Goal: Information Seeking & Learning: Learn about a topic

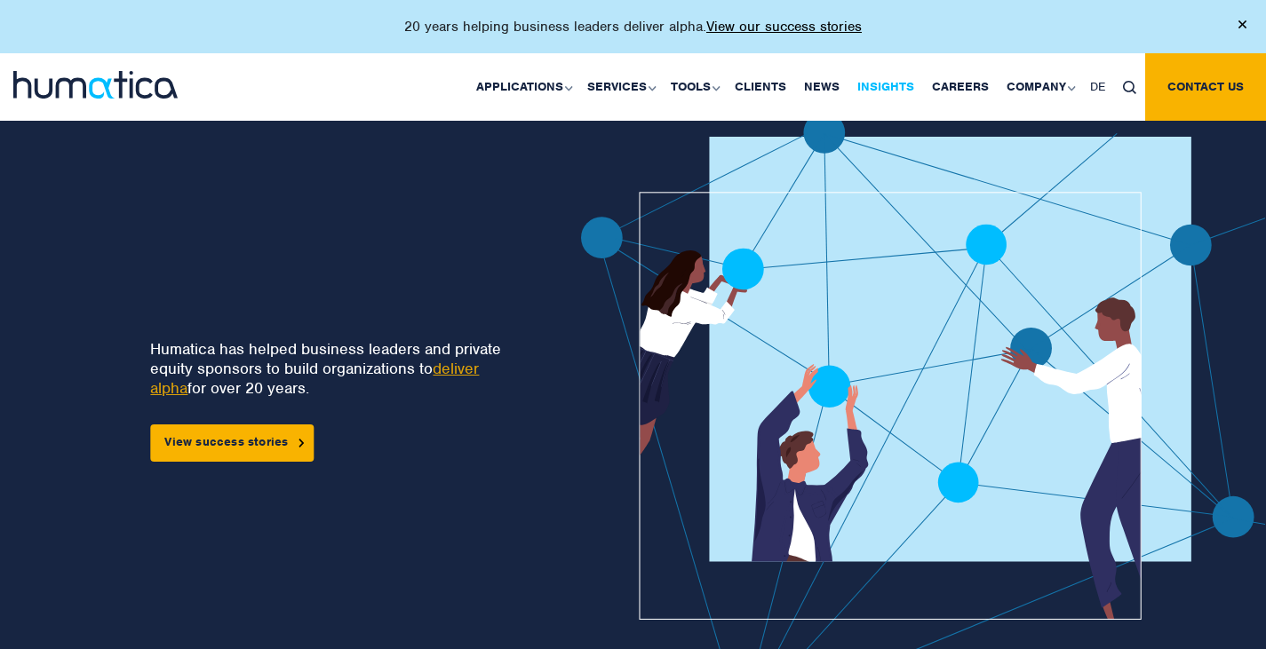
click at [908, 72] on link "Insights" at bounding box center [885, 87] width 75 height 68
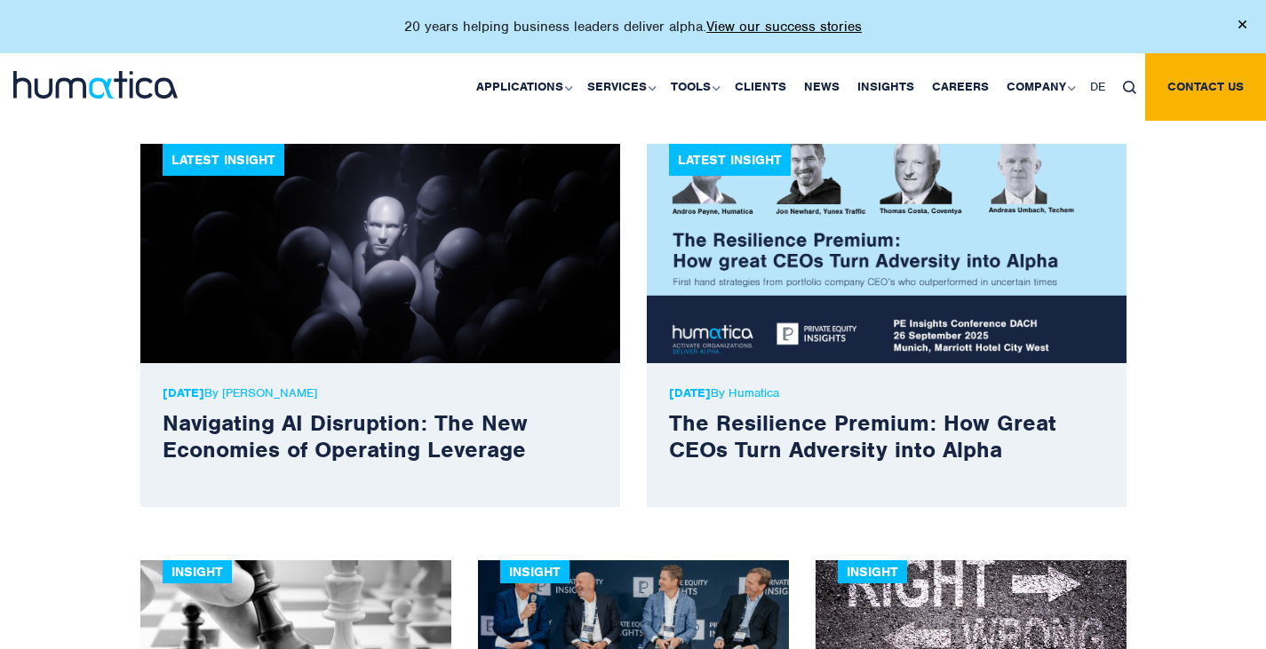
scroll to position [552, 0]
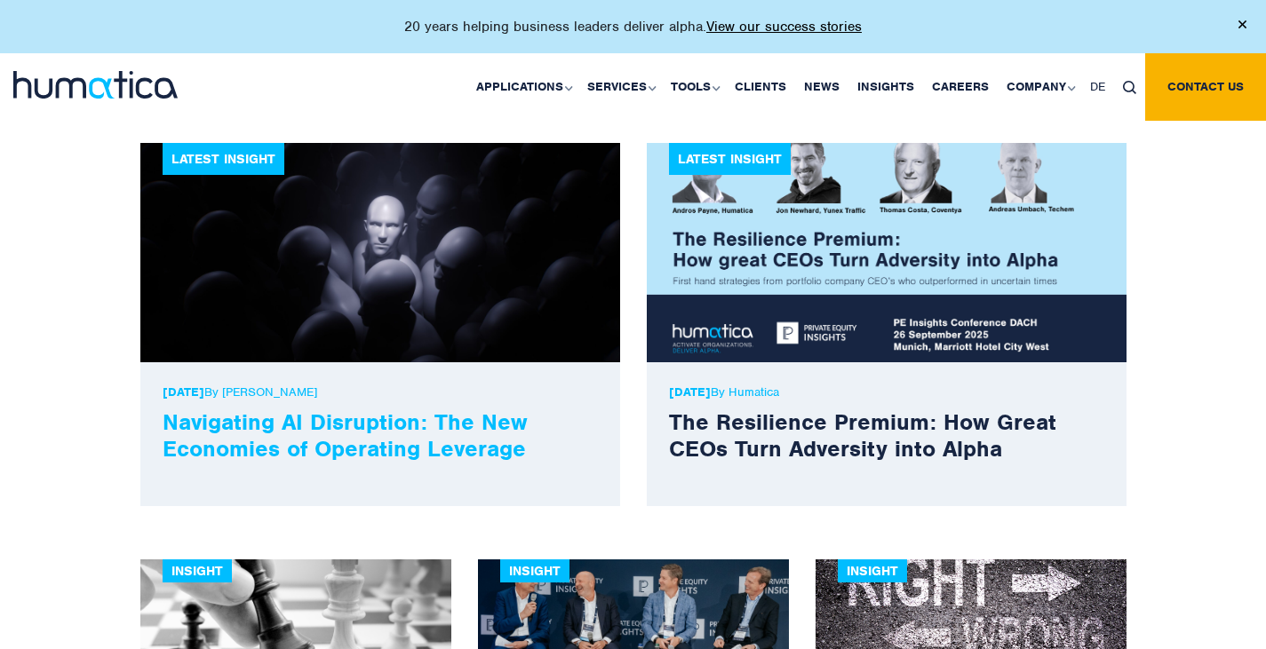
click at [376, 430] on link "Navigating AI Disruption: The New Economies of Operating Leverage" at bounding box center [345, 435] width 365 height 55
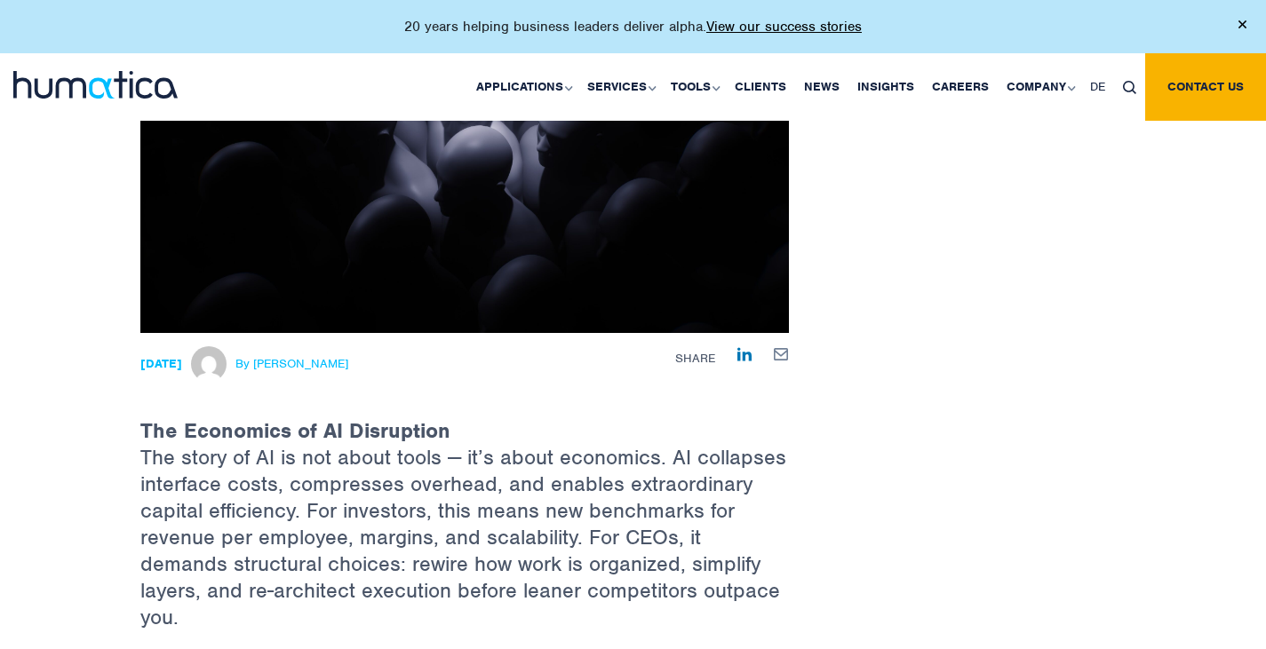
scroll to position [371, 0]
click at [348, 359] on span "By [PERSON_NAME]" at bounding box center [291, 363] width 113 height 14
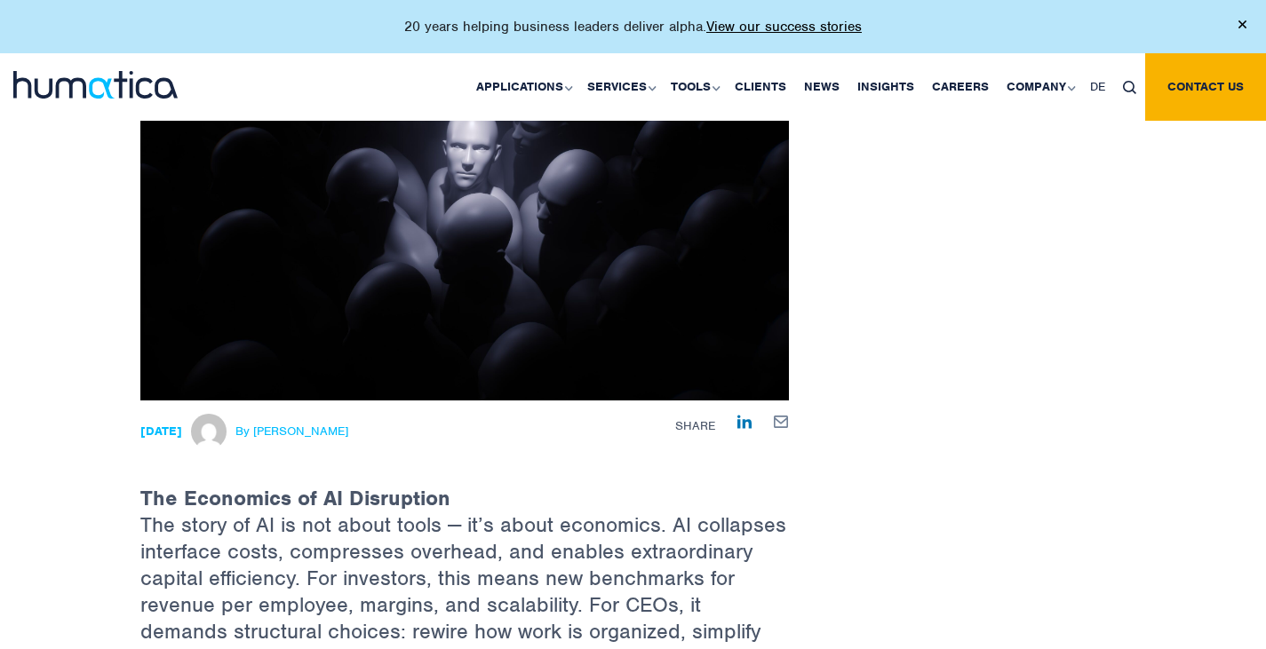
scroll to position [316, 0]
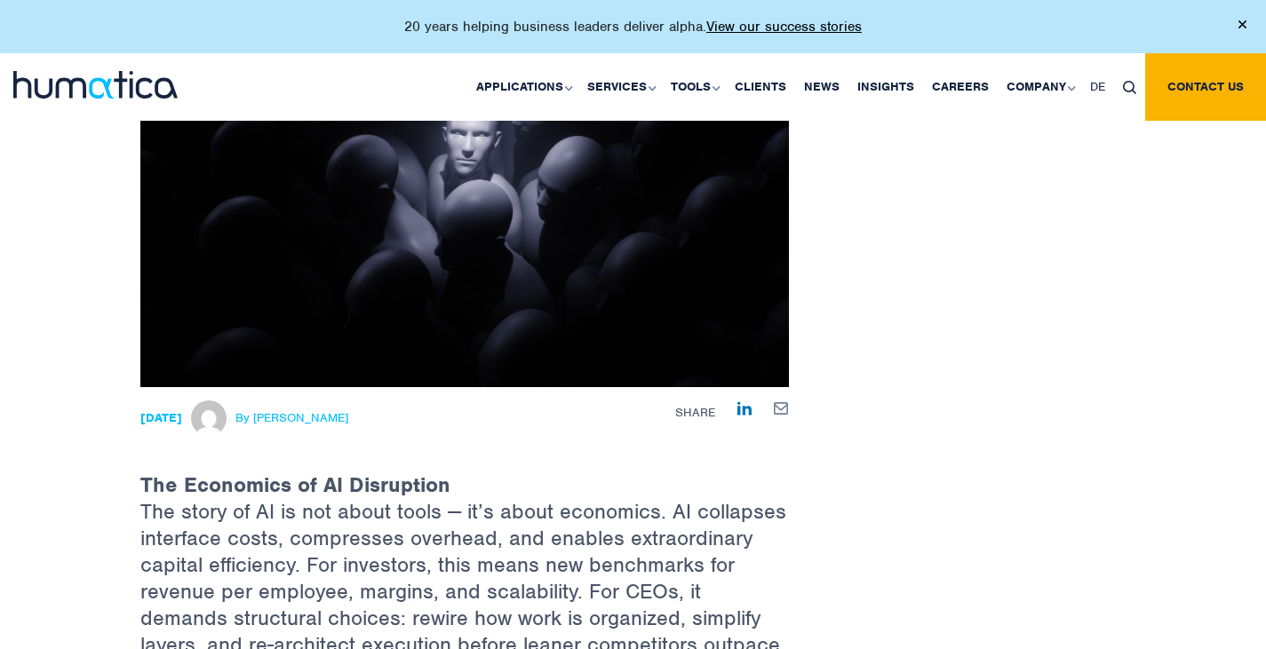
click at [319, 411] on span "By [PERSON_NAME]" at bounding box center [291, 418] width 113 height 14
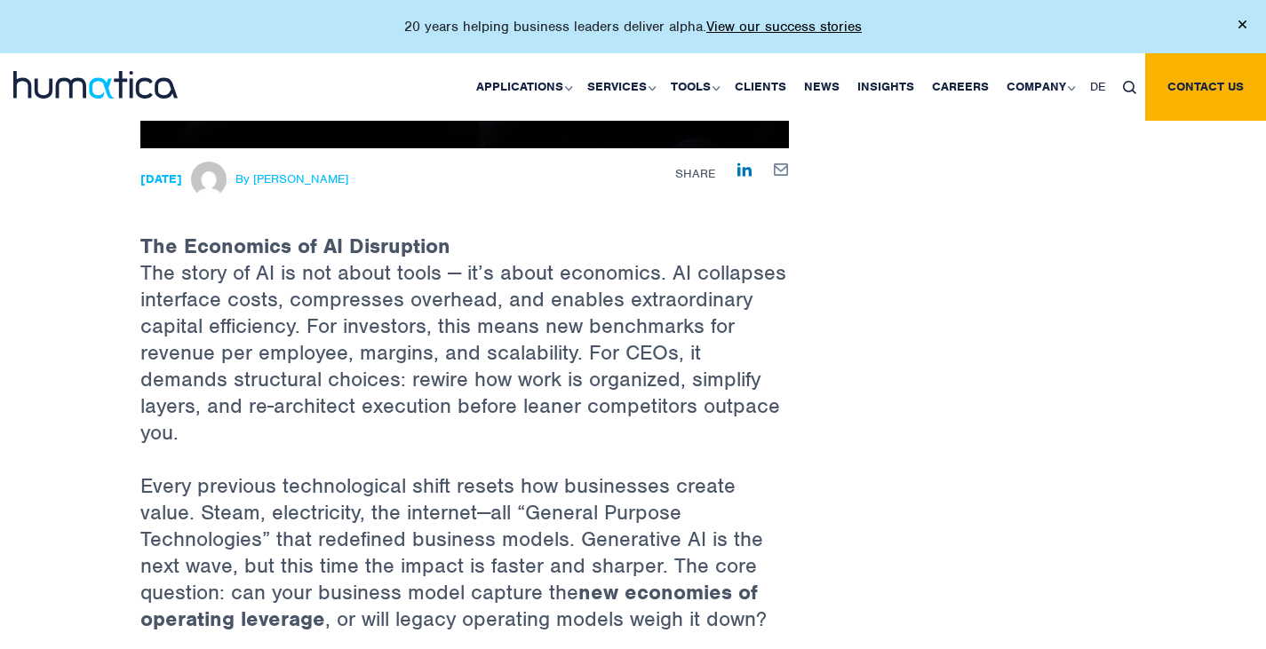
scroll to position [557, 0]
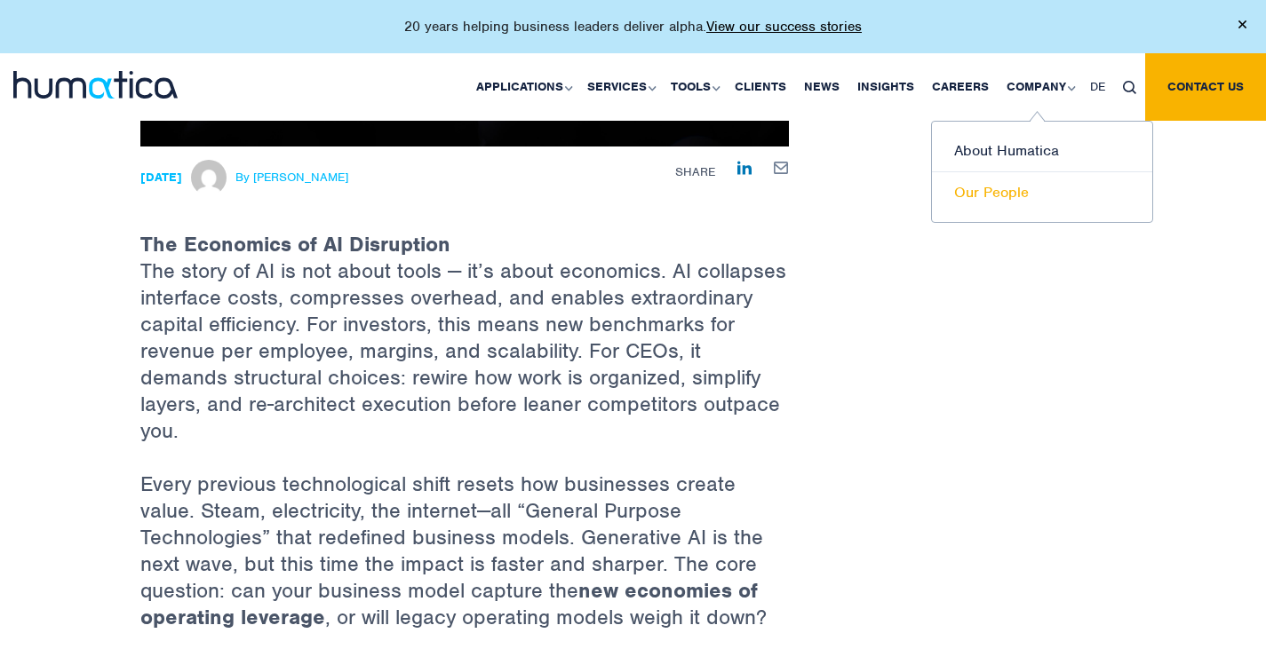
click at [996, 194] on link "Our People" at bounding box center [1042, 192] width 220 height 41
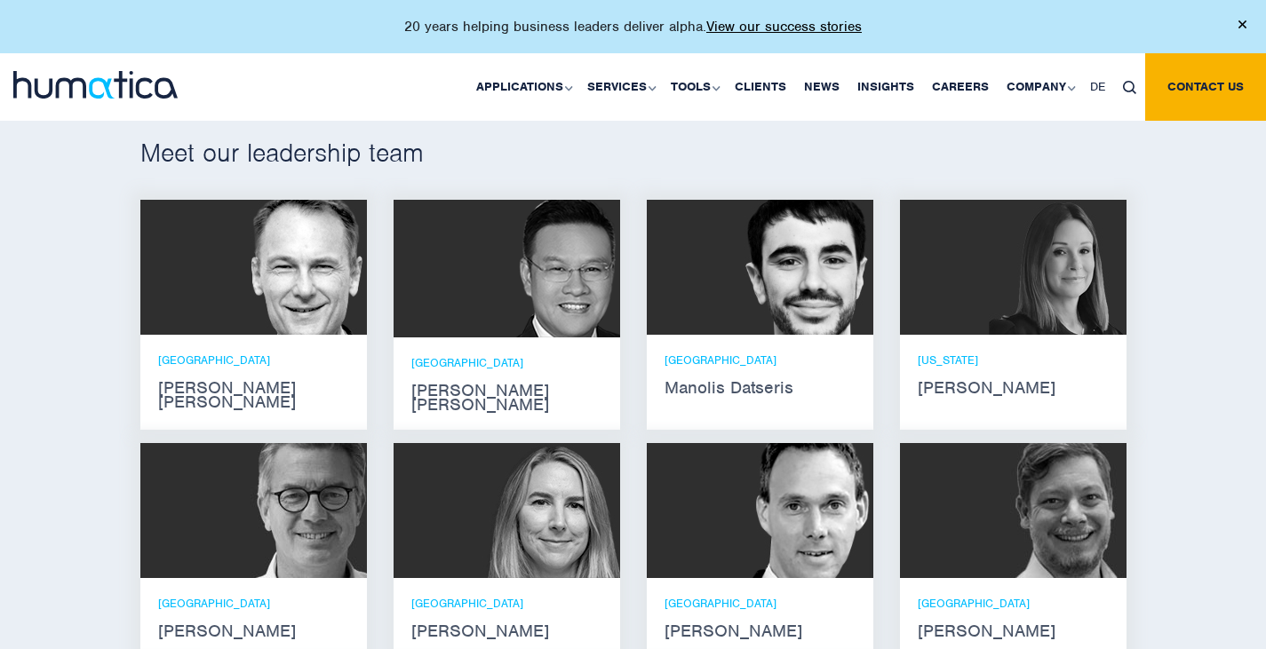
scroll to position [1060, 0]
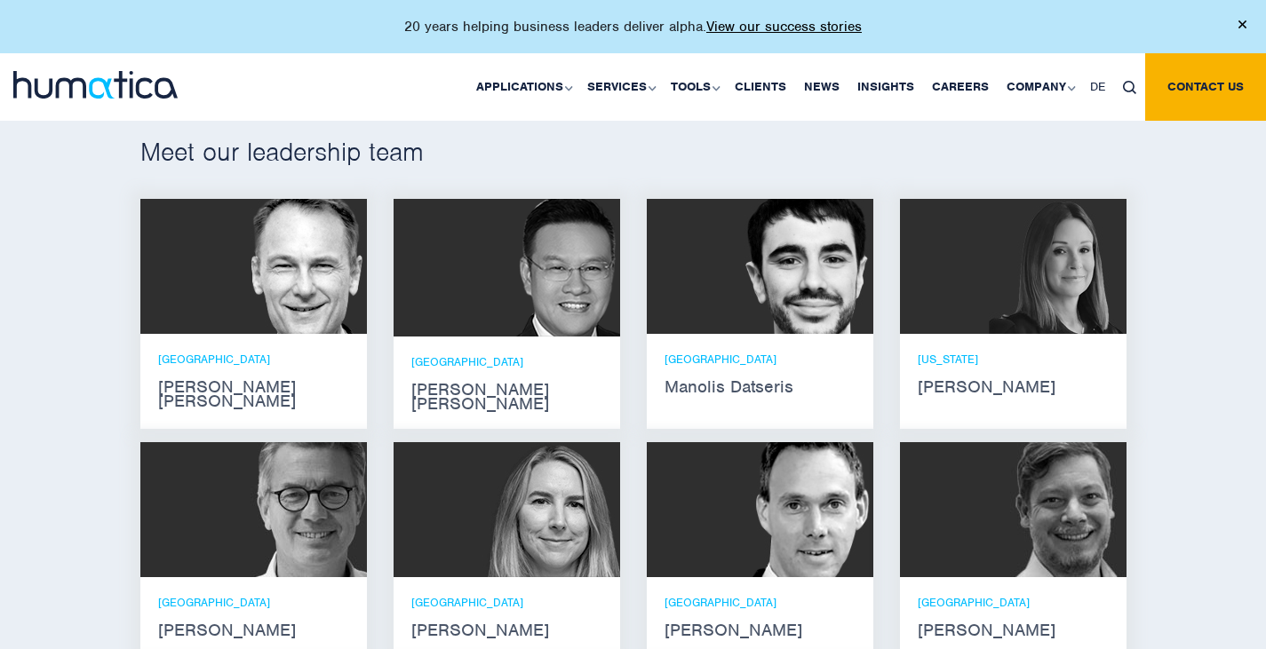
click at [787, 321] on img at bounding box center [805, 266] width 138 height 135
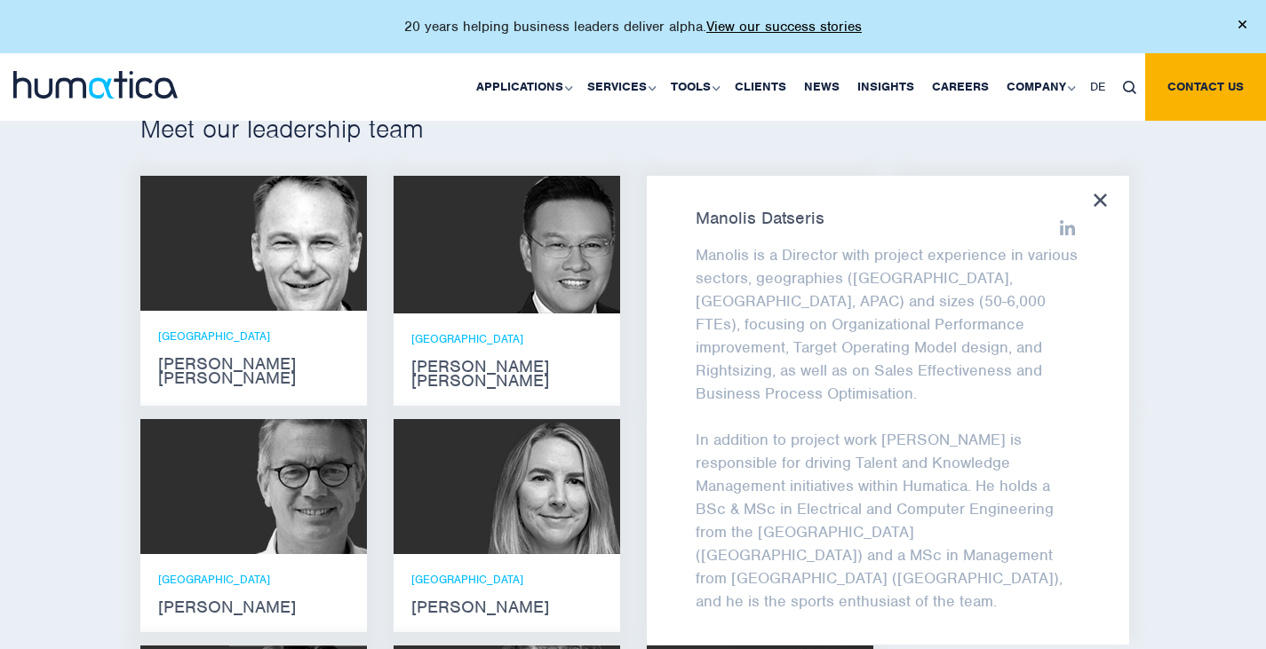
scroll to position [1082, 0]
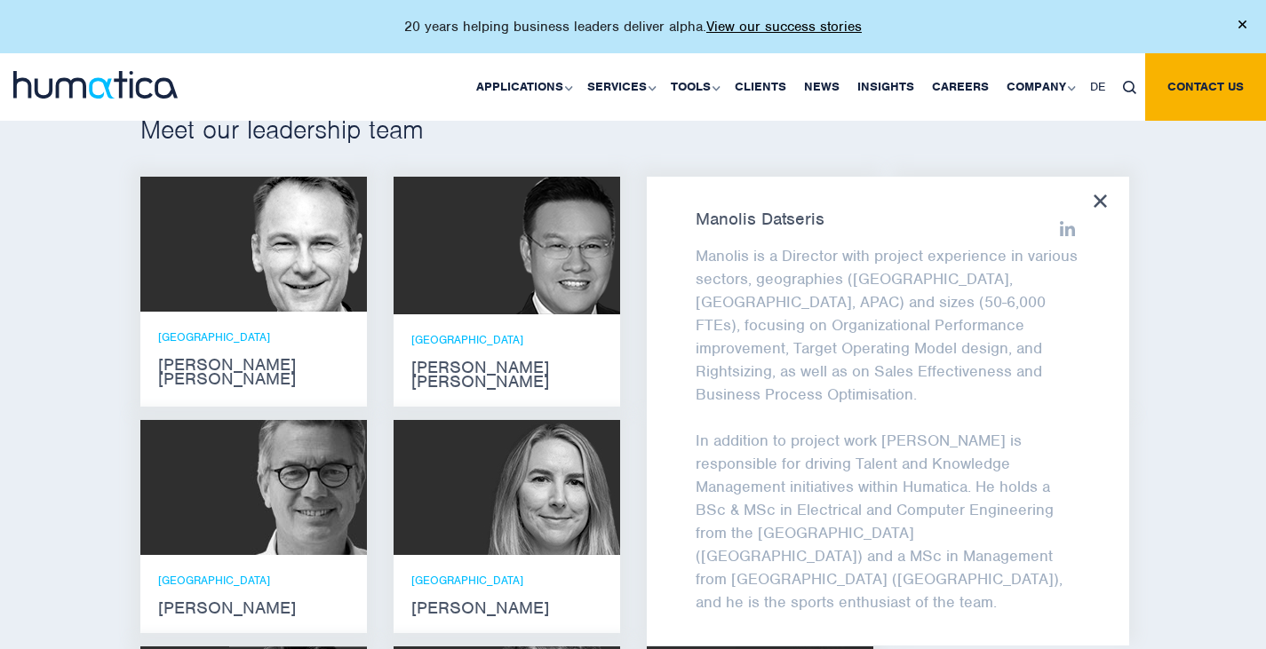
click at [1099, 201] on icon at bounding box center [1100, 201] width 13 height 13
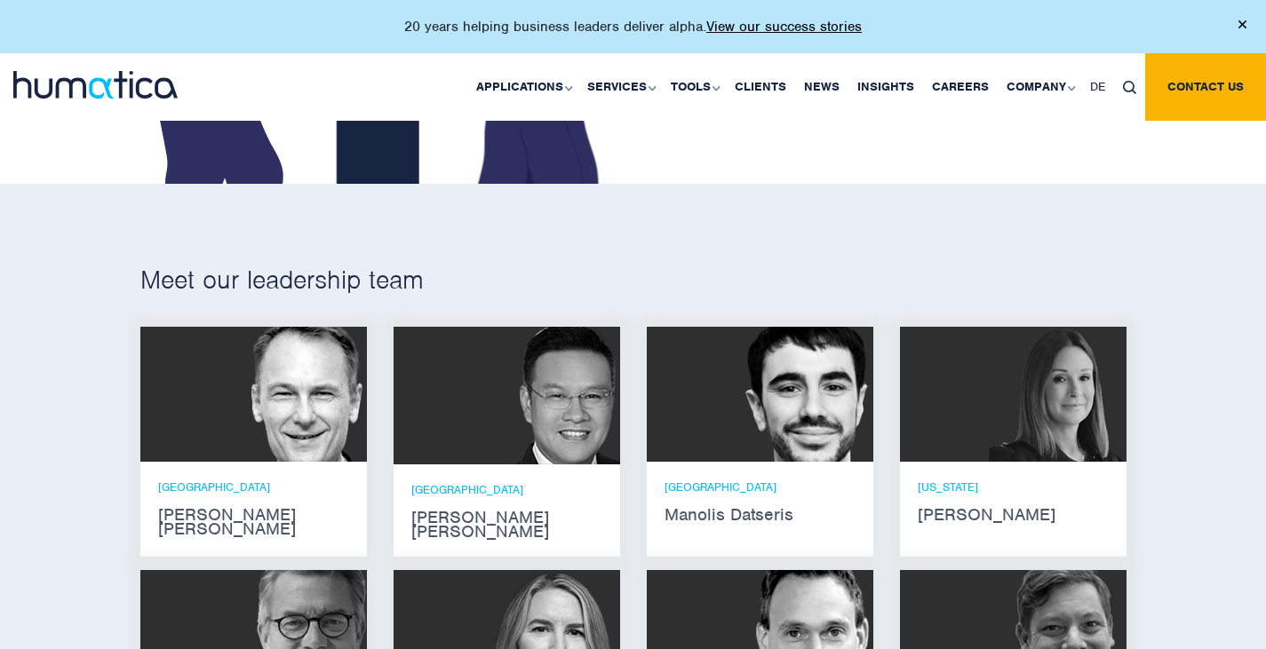
scroll to position [933, 0]
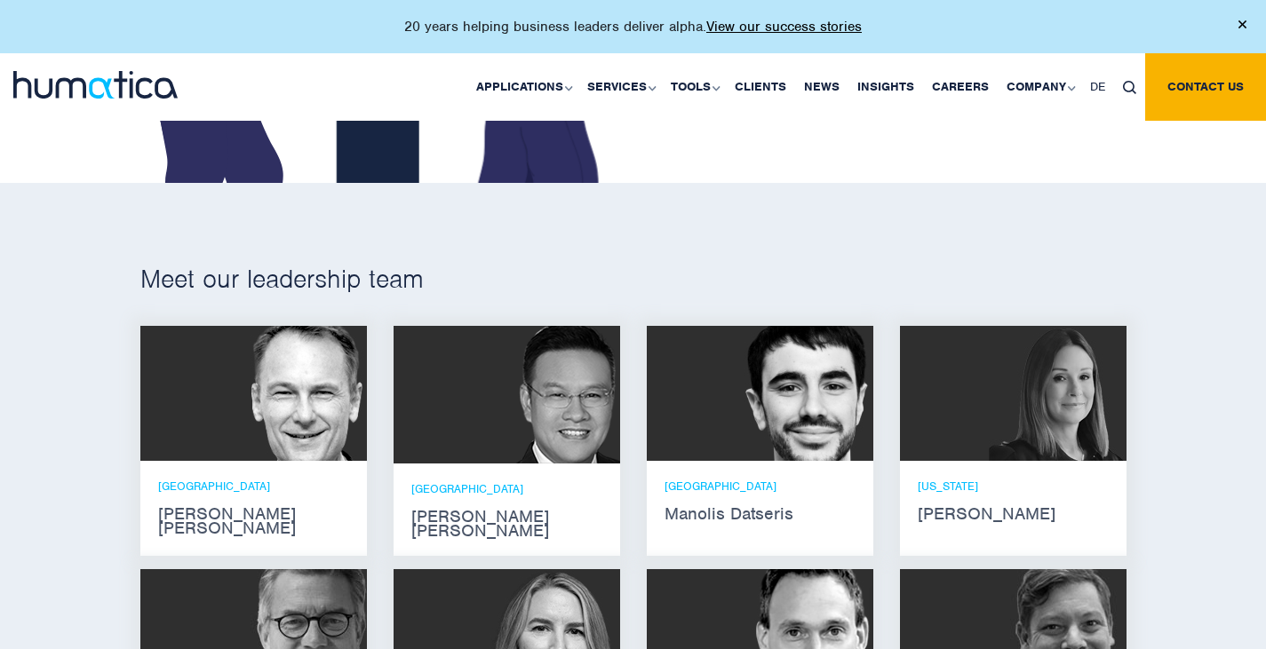
click at [207, 405] on div at bounding box center [253, 393] width 227 height 135
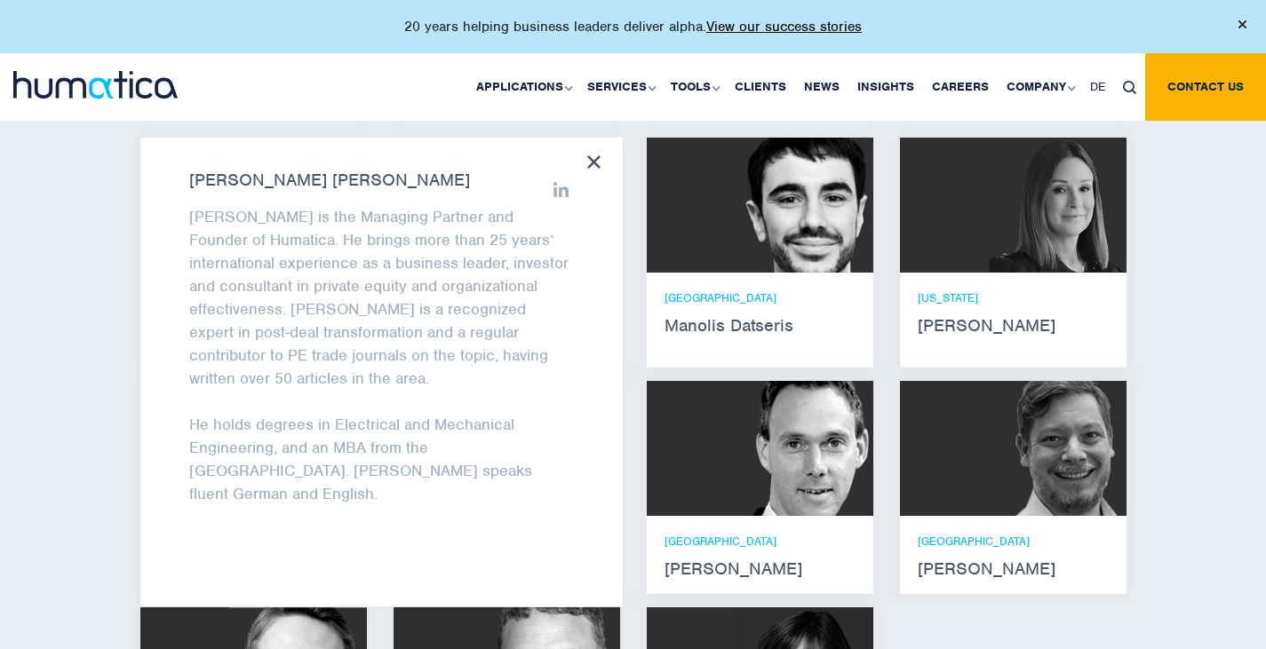
scroll to position [1125, 0]
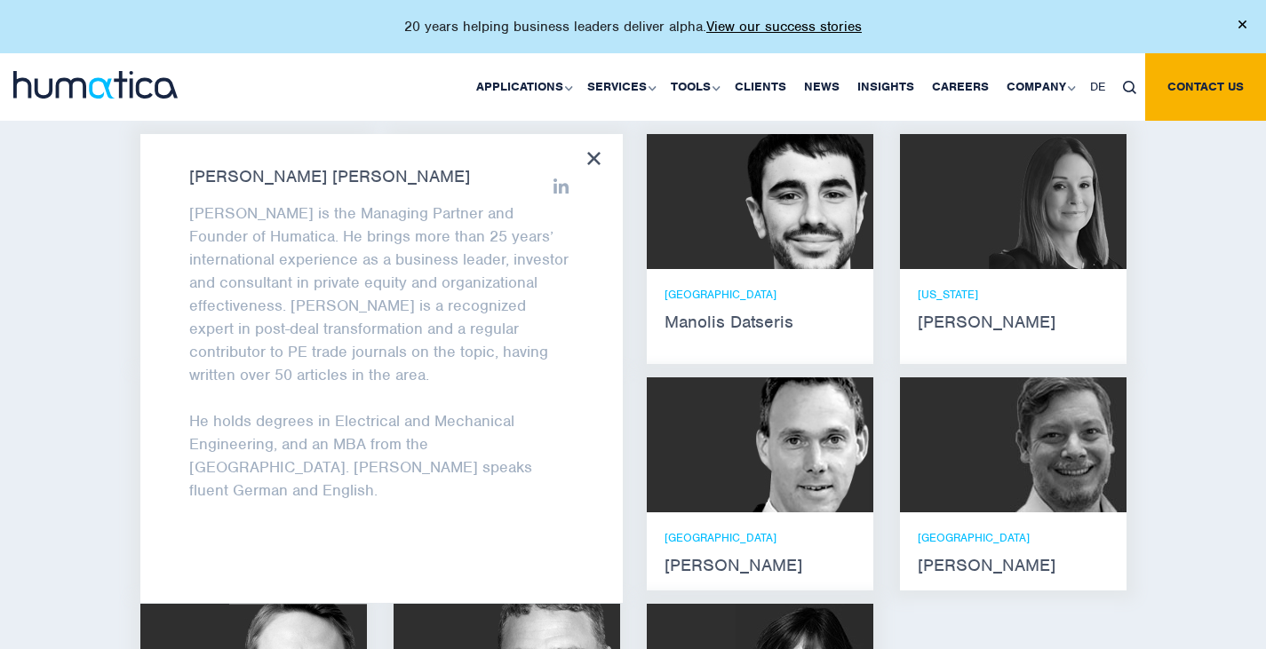
click at [597, 157] on icon at bounding box center [593, 158] width 13 height 13
